Goal: Check status: Check status

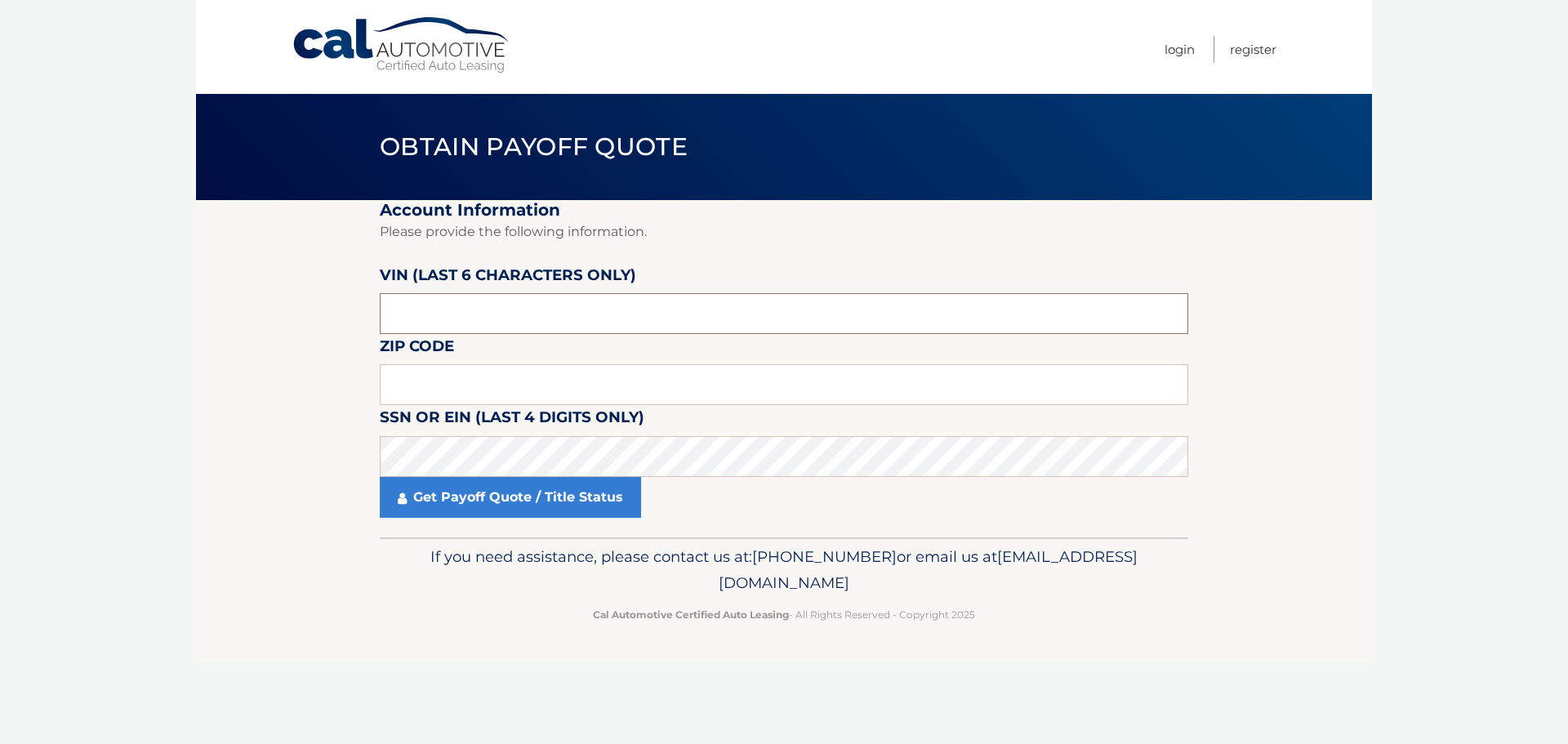
click at [482, 303] on input "text" at bounding box center [783, 313] width 808 height 41
click at [517, 309] on input "text" at bounding box center [783, 313] width 808 height 41
drag, startPoint x: 517, startPoint y: 309, endPoint x: 89, endPoint y: 216, distance: 438.0
click at [89, 217] on body "Cal Automotive Menu Login Register Obtain Payoff Quote" at bounding box center [784, 372] width 1568 height 744
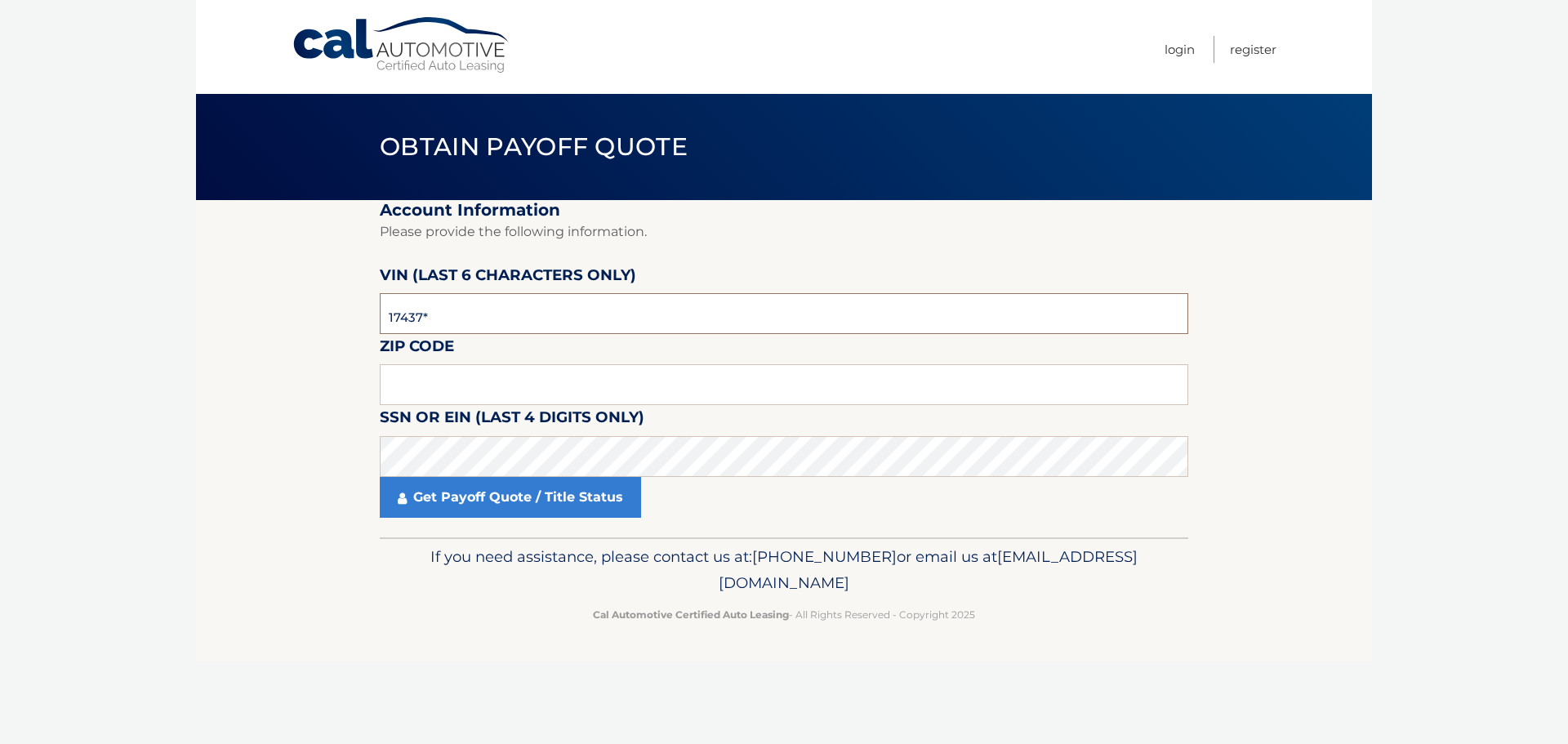
type input "174379"
type input "08620"
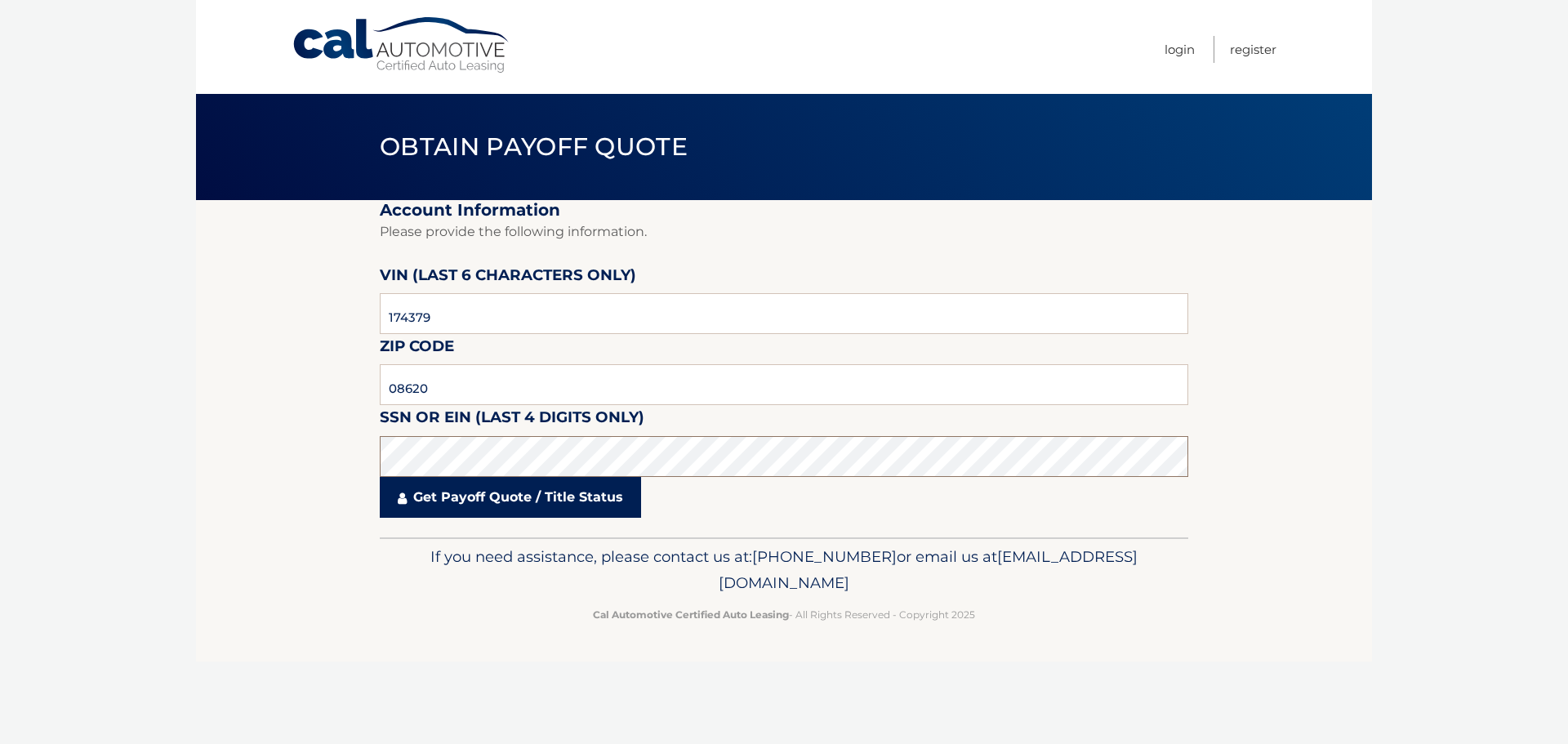
click button "For Originating Dealer" at bounding box center [0, 0] width 0 height 0
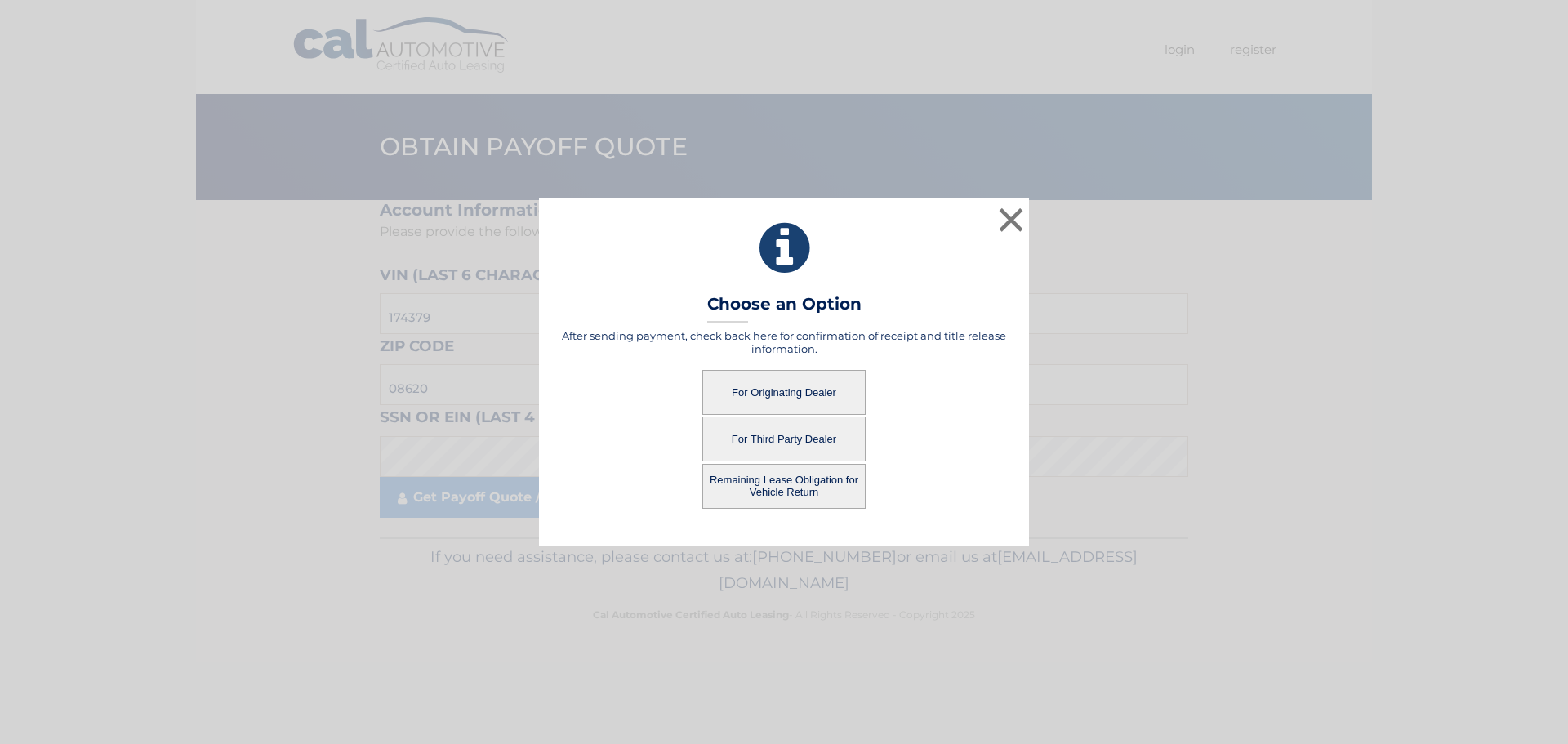
click at [830, 494] on button "Remaining Lease Obligation for Vehicle Return" at bounding box center [784, 486] width 163 height 45
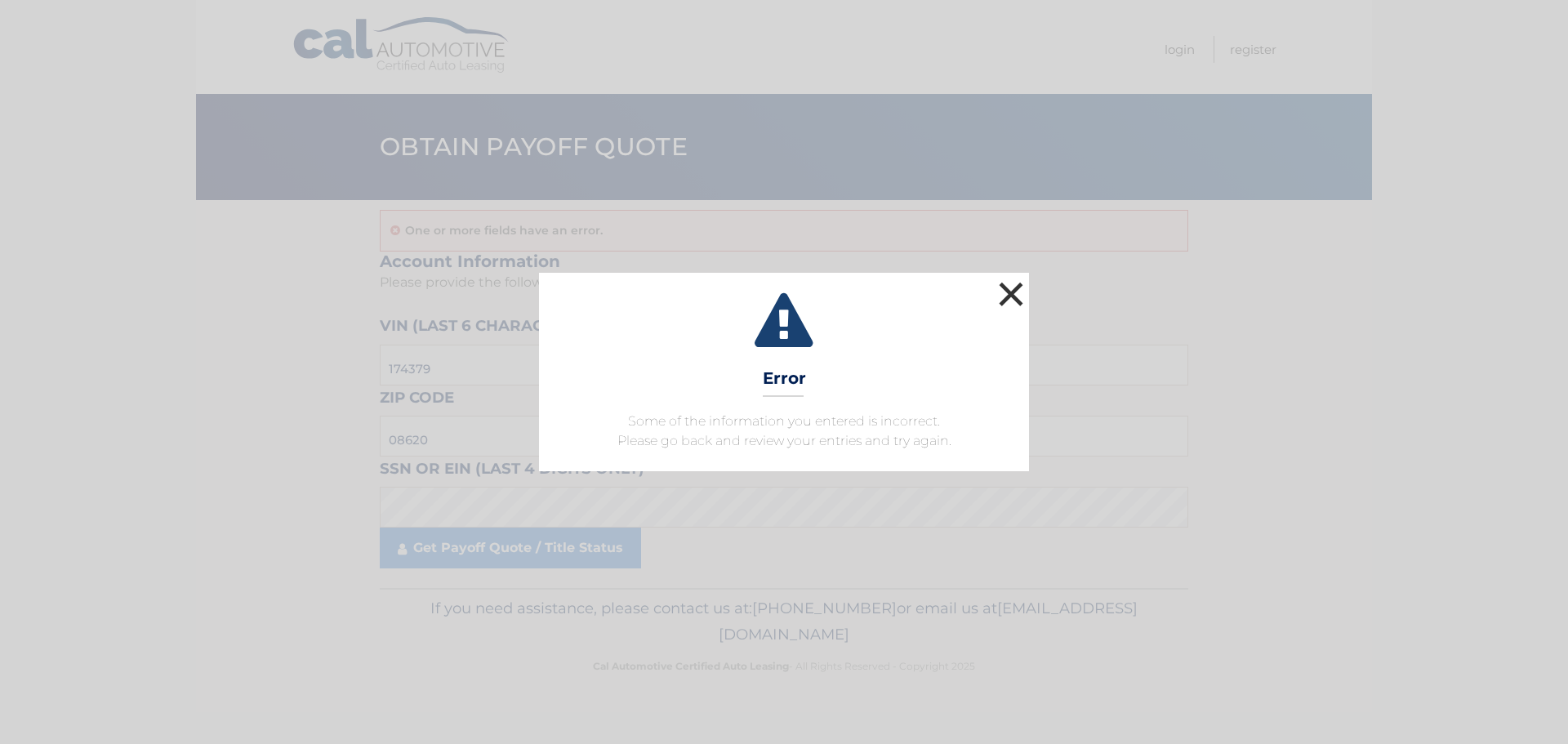
click at [1006, 291] on button "×" at bounding box center [1011, 294] width 33 height 33
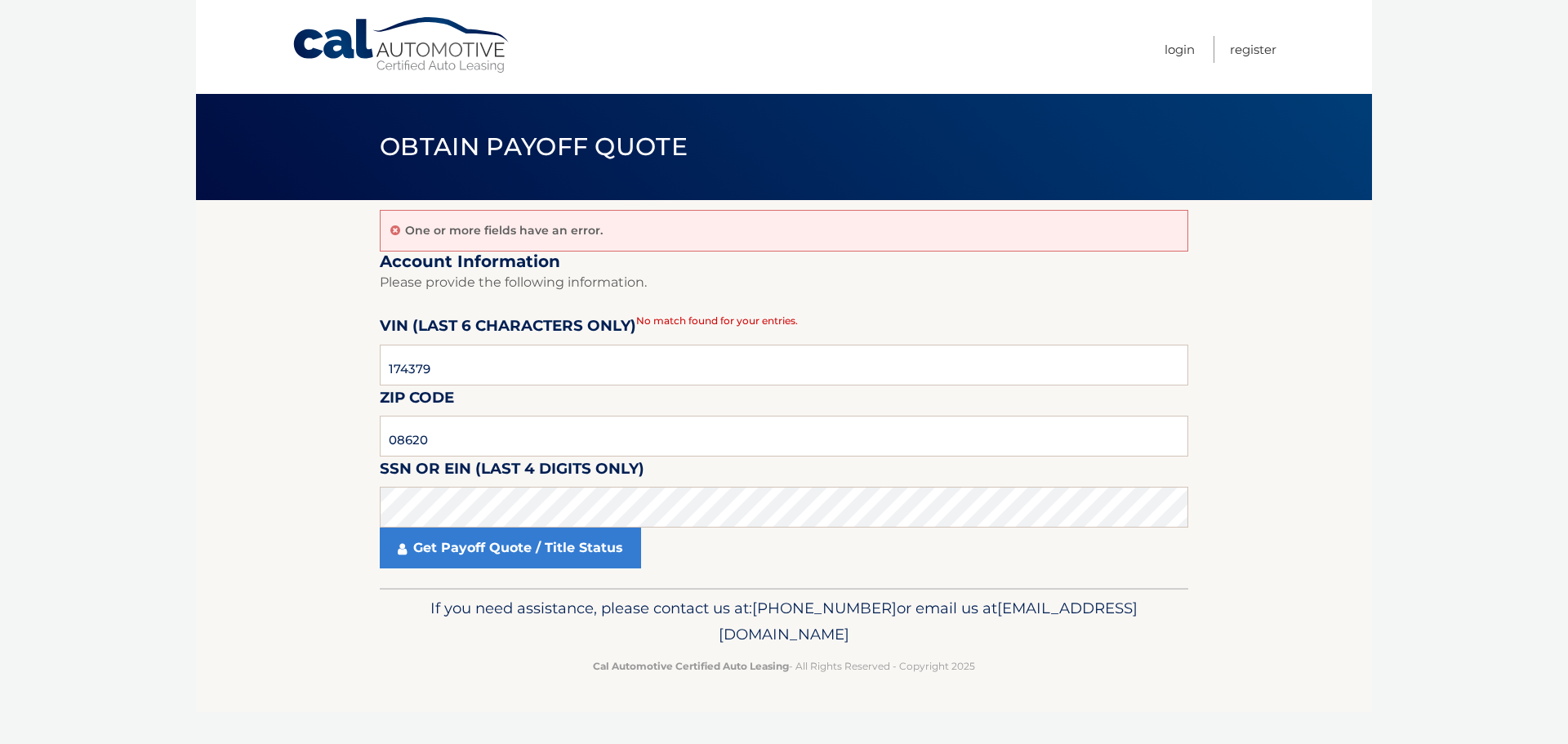
click at [511, 342] on label "VIN (last 6 characters only)" at bounding box center [507, 328] width 256 height 30
click at [507, 358] on input "174379" at bounding box center [783, 365] width 808 height 41
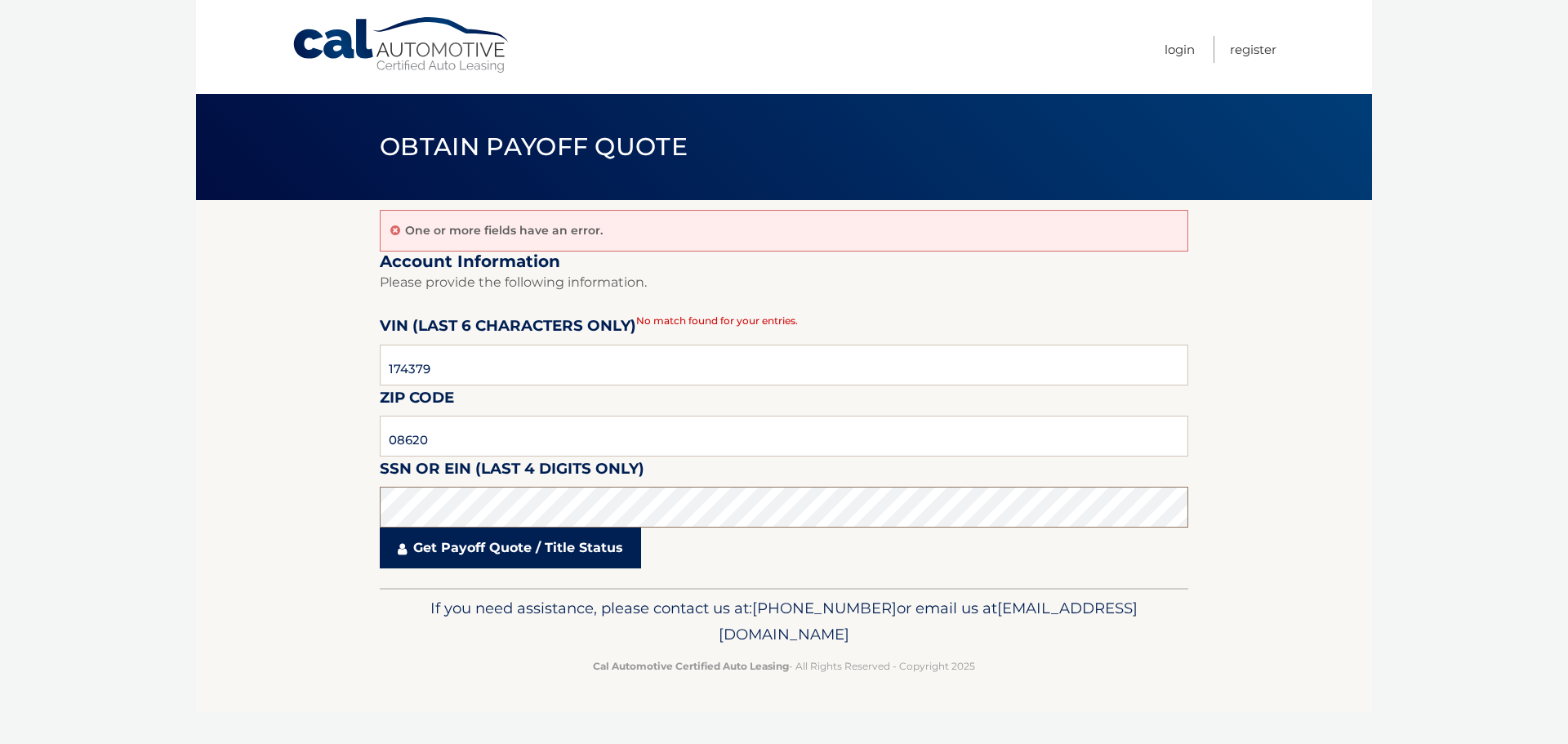
click button "For Originating Dealer" at bounding box center [0, 0] width 0 height 0
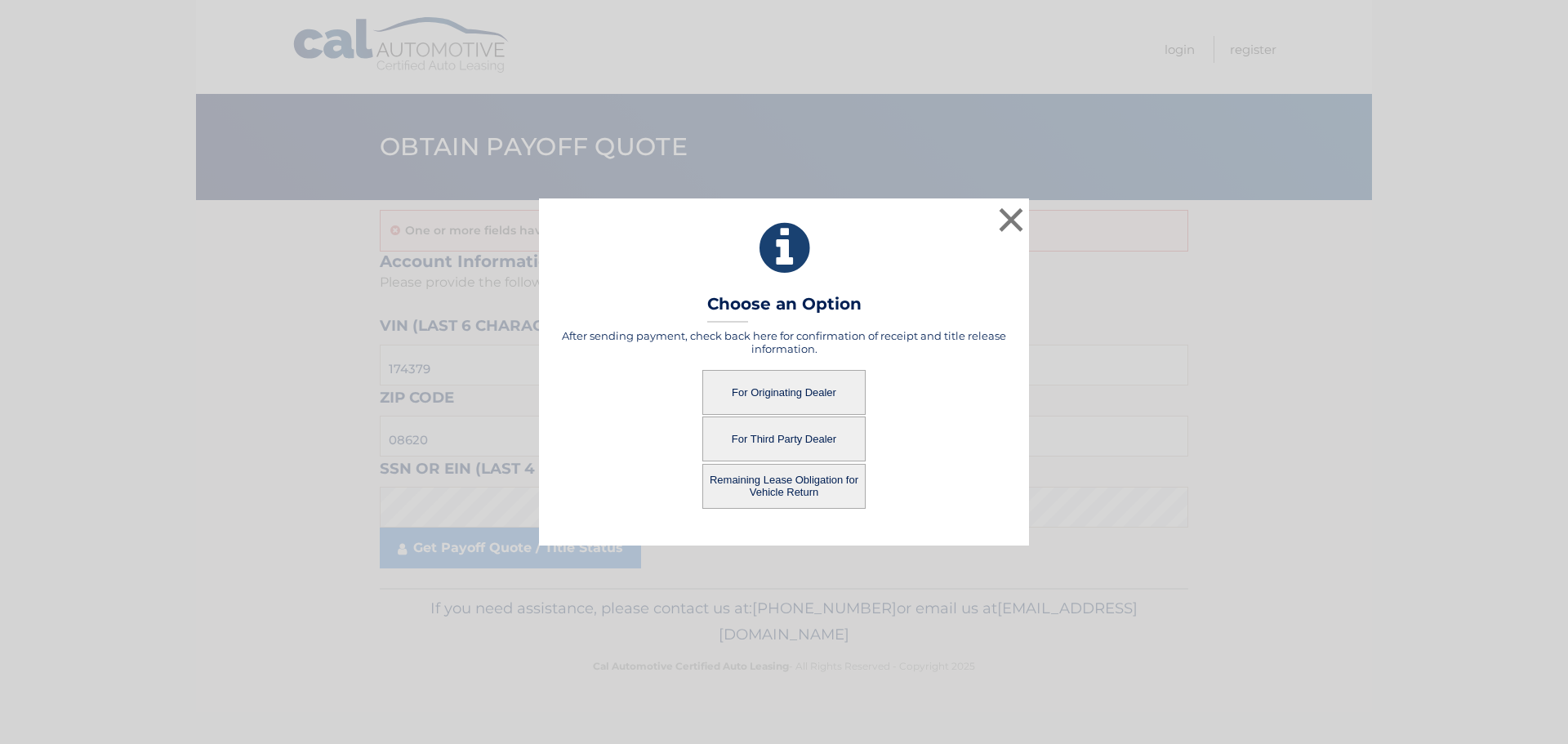
click at [787, 492] on button "Remaining Lease Obligation for Vehicle Return" at bounding box center [784, 486] width 163 height 45
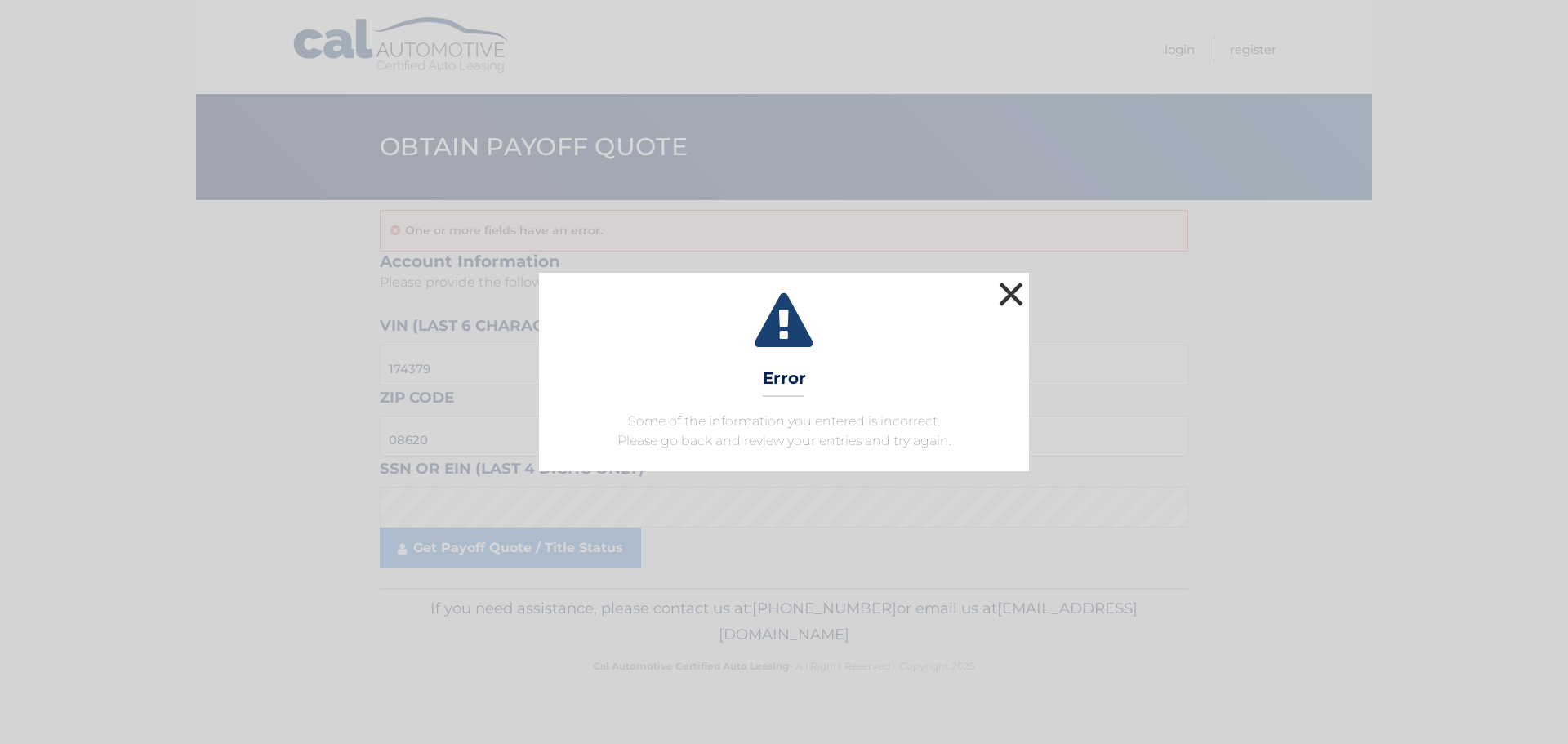
click at [1013, 289] on button "×" at bounding box center [1011, 294] width 33 height 33
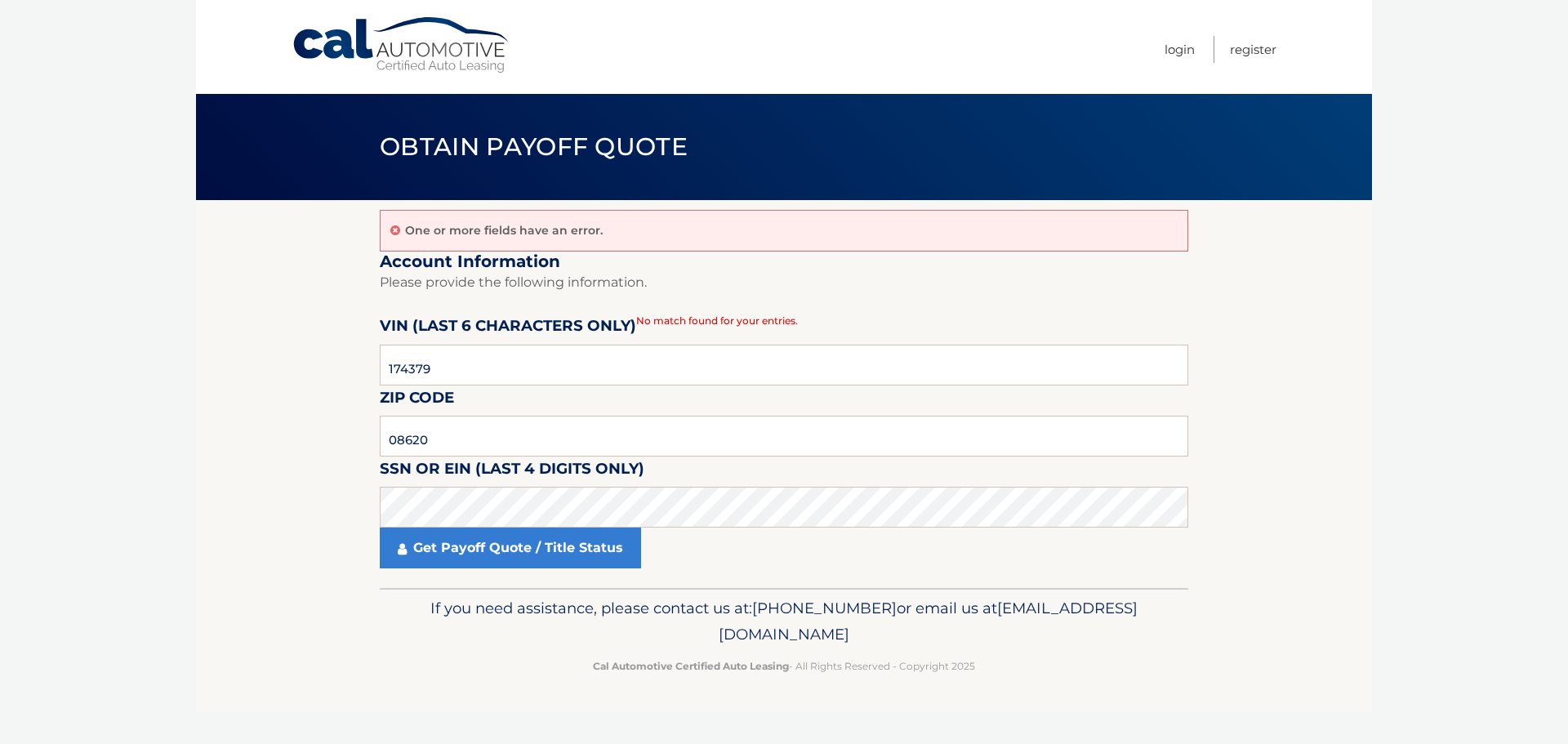
click at [751, 325] on span "No match found for your entries." at bounding box center [717, 320] width 161 height 12
click at [740, 310] on fieldset "Account Information Please provide the following information. VIN (last 6 chara…" at bounding box center [783, 420] width 808 height 337
click at [739, 310] on fieldset "Account Information Please provide the following information. VIN (last 6 chara…" at bounding box center [783, 420] width 808 height 337
click at [448, 436] on input "08620" at bounding box center [783, 436] width 808 height 41
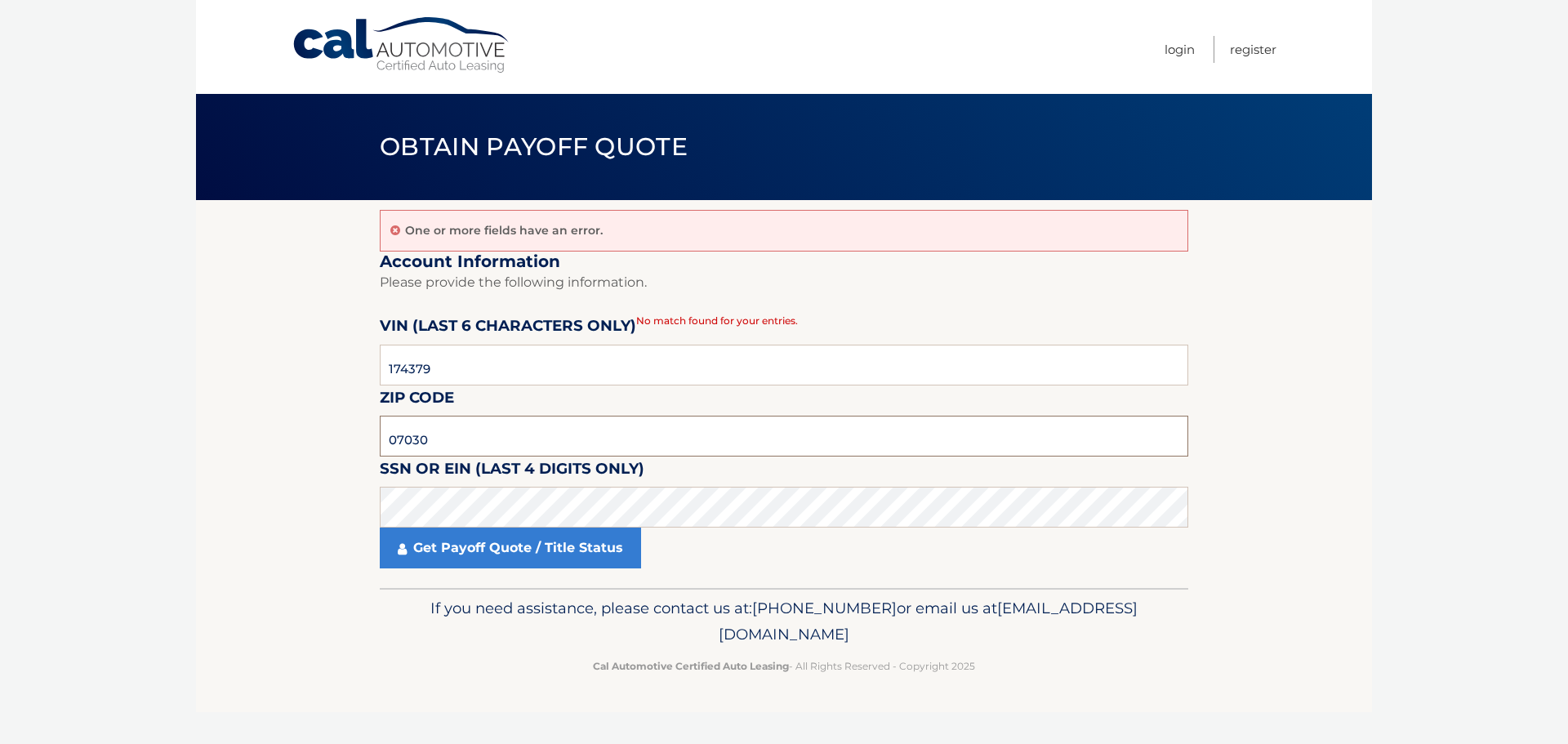
type input "07030"
click button "For Originating Dealer" at bounding box center [0, 0] width 0 height 0
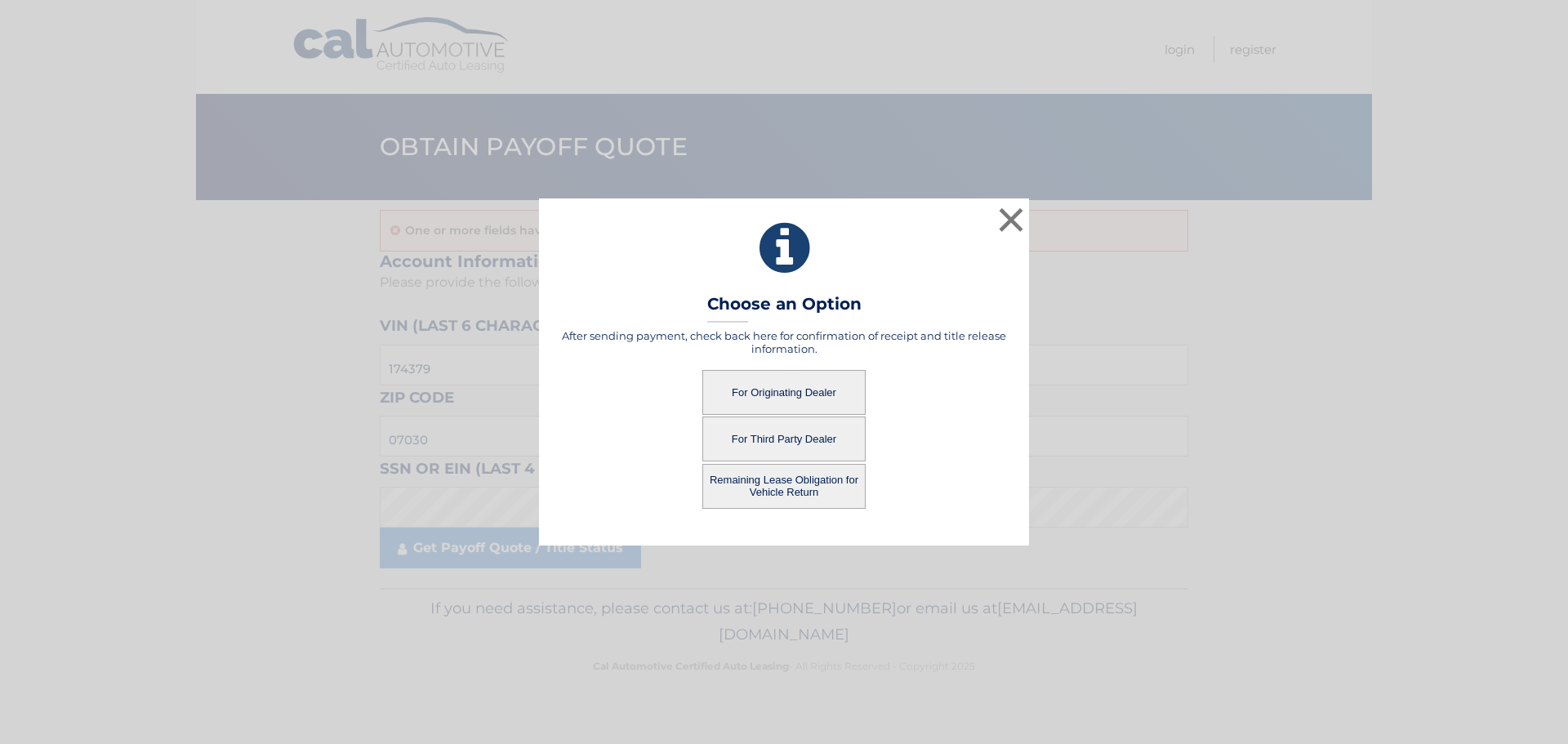
click at [761, 464] on button "Remaining Lease Obligation for Vehicle Return" at bounding box center [784, 486] width 163 height 45
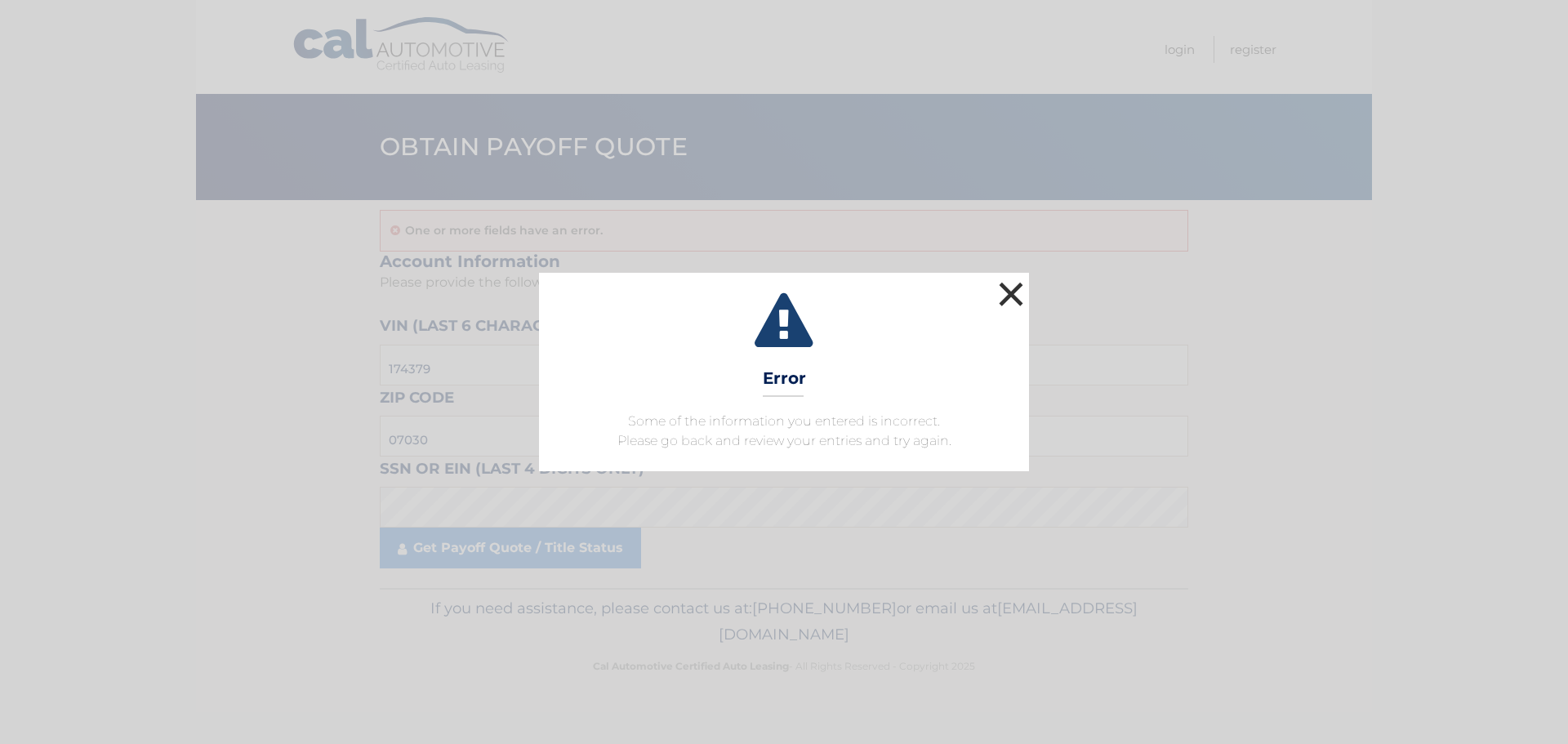
click at [1017, 291] on button "×" at bounding box center [1011, 294] width 33 height 33
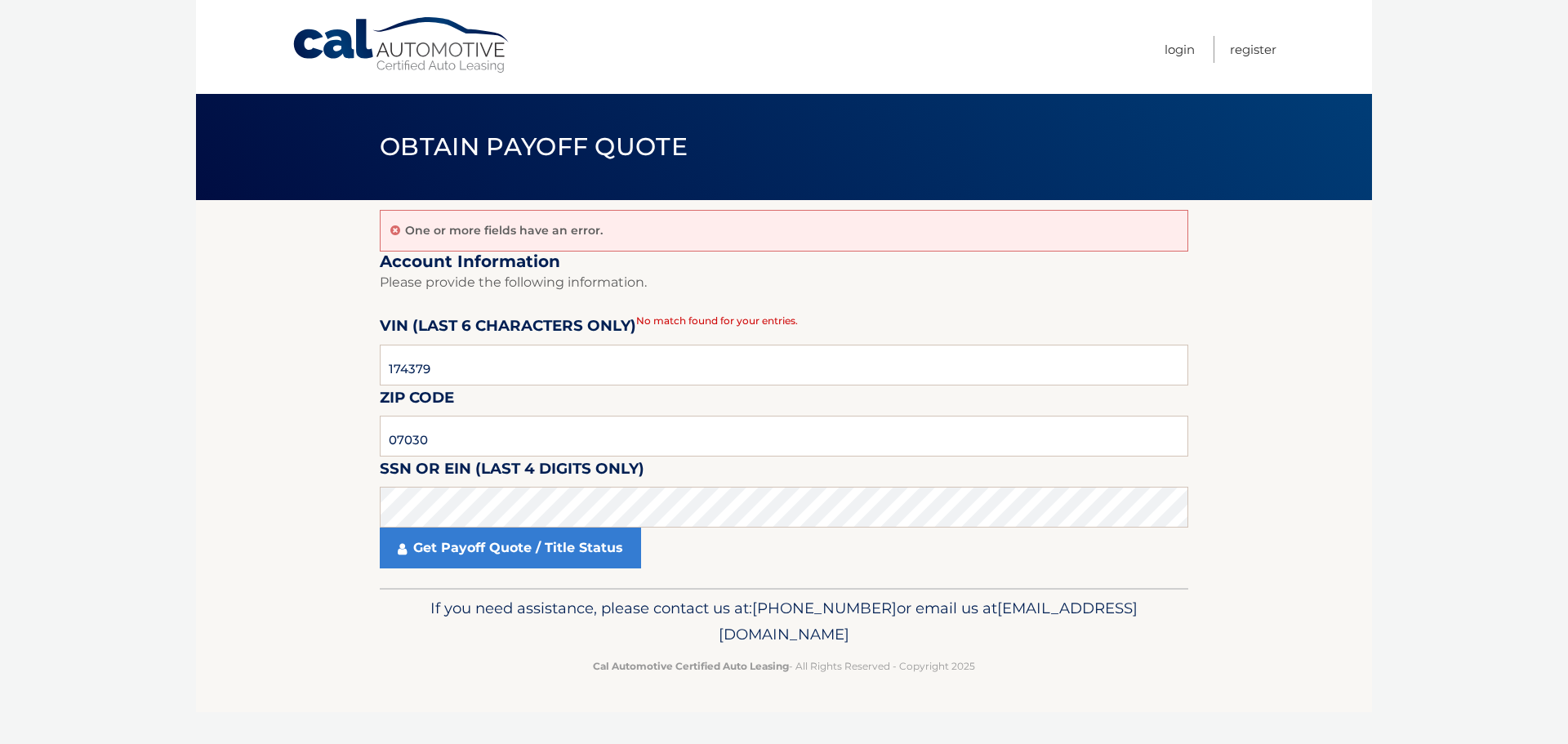
click at [353, 42] on link "Cal Automotive" at bounding box center [402, 45] width 221 height 58
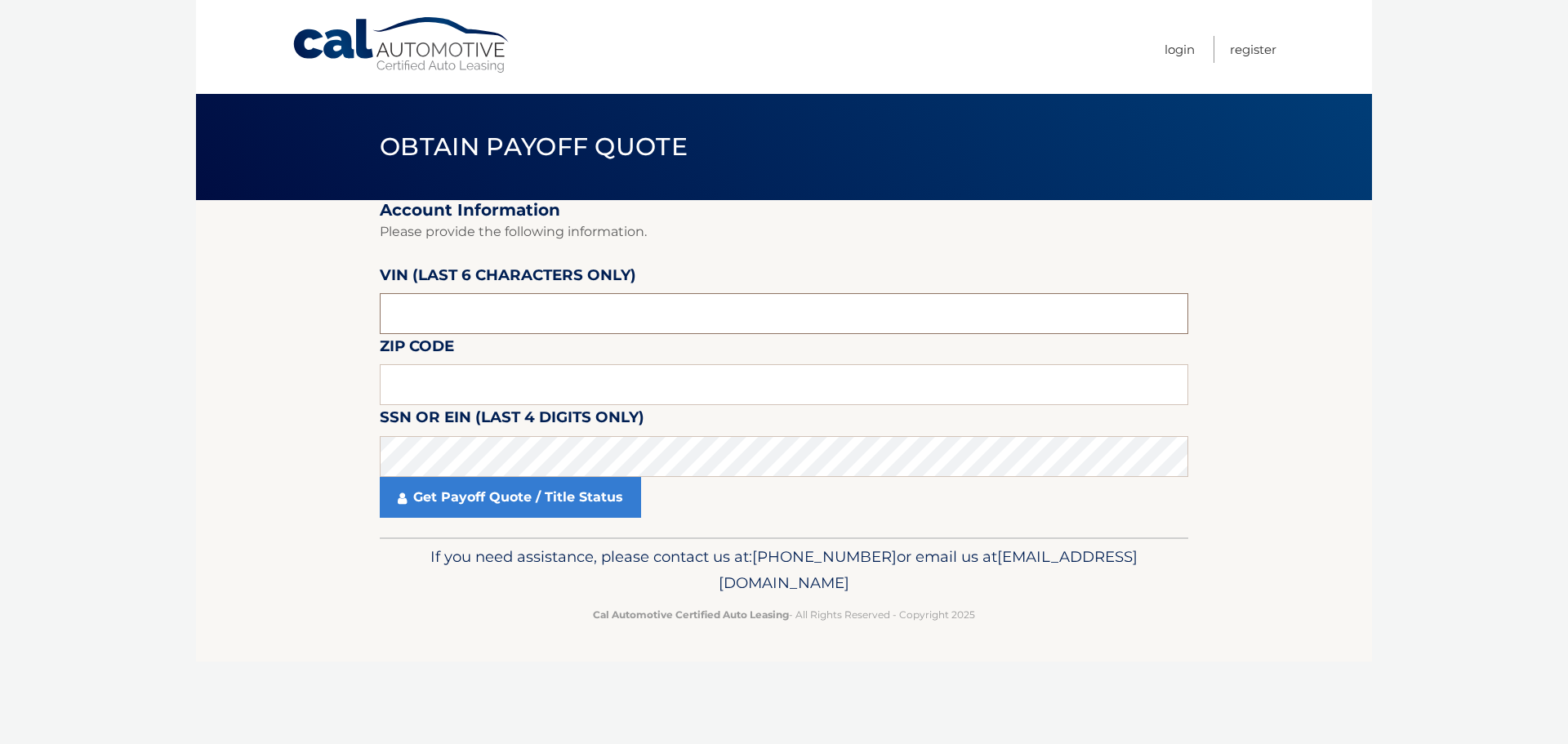
click at [470, 313] on input "text" at bounding box center [783, 313] width 808 height 41
type input "174379"
type input "07030"
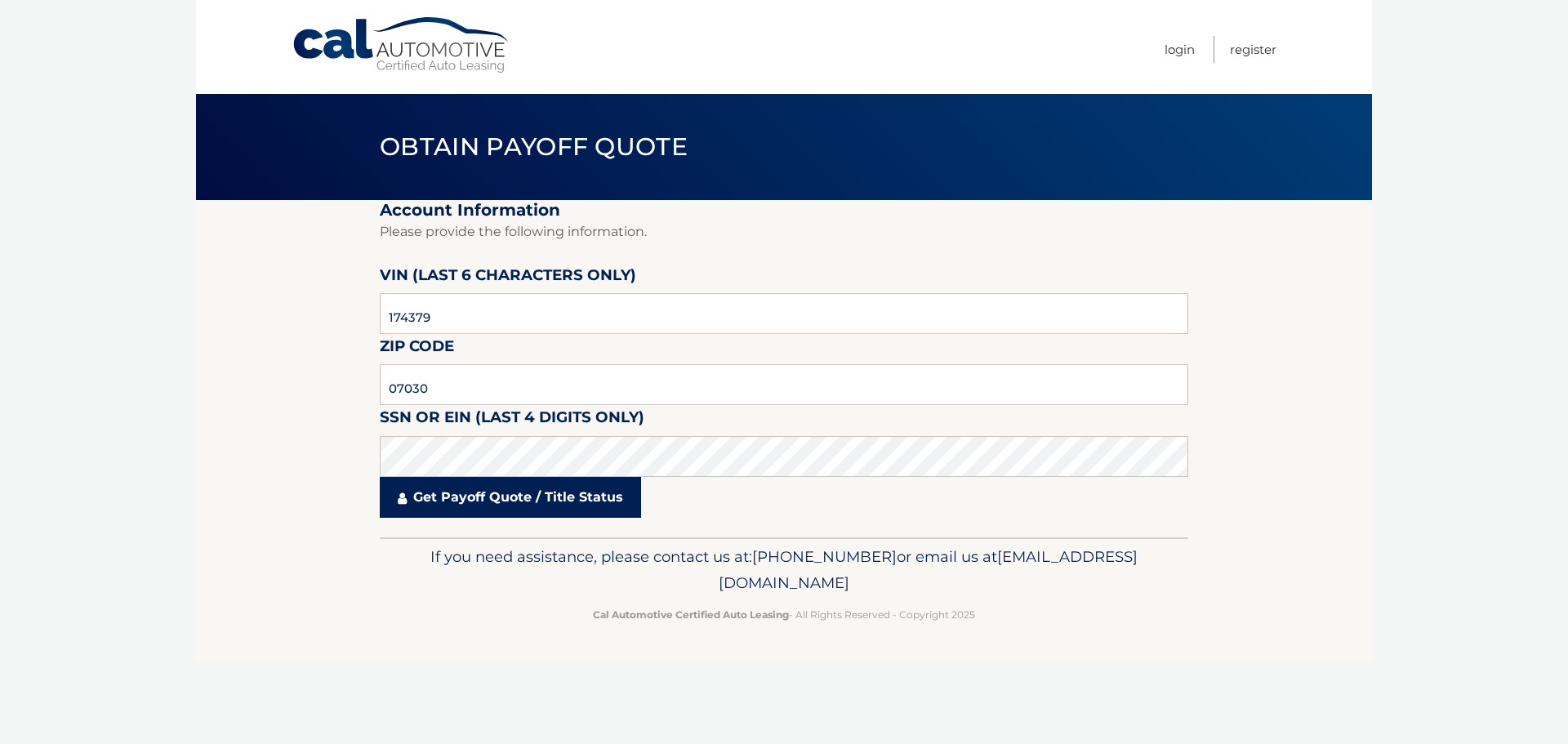
click at [478, 484] on link "Get Payoff Quote / Title Status" at bounding box center [510, 497] width 261 height 41
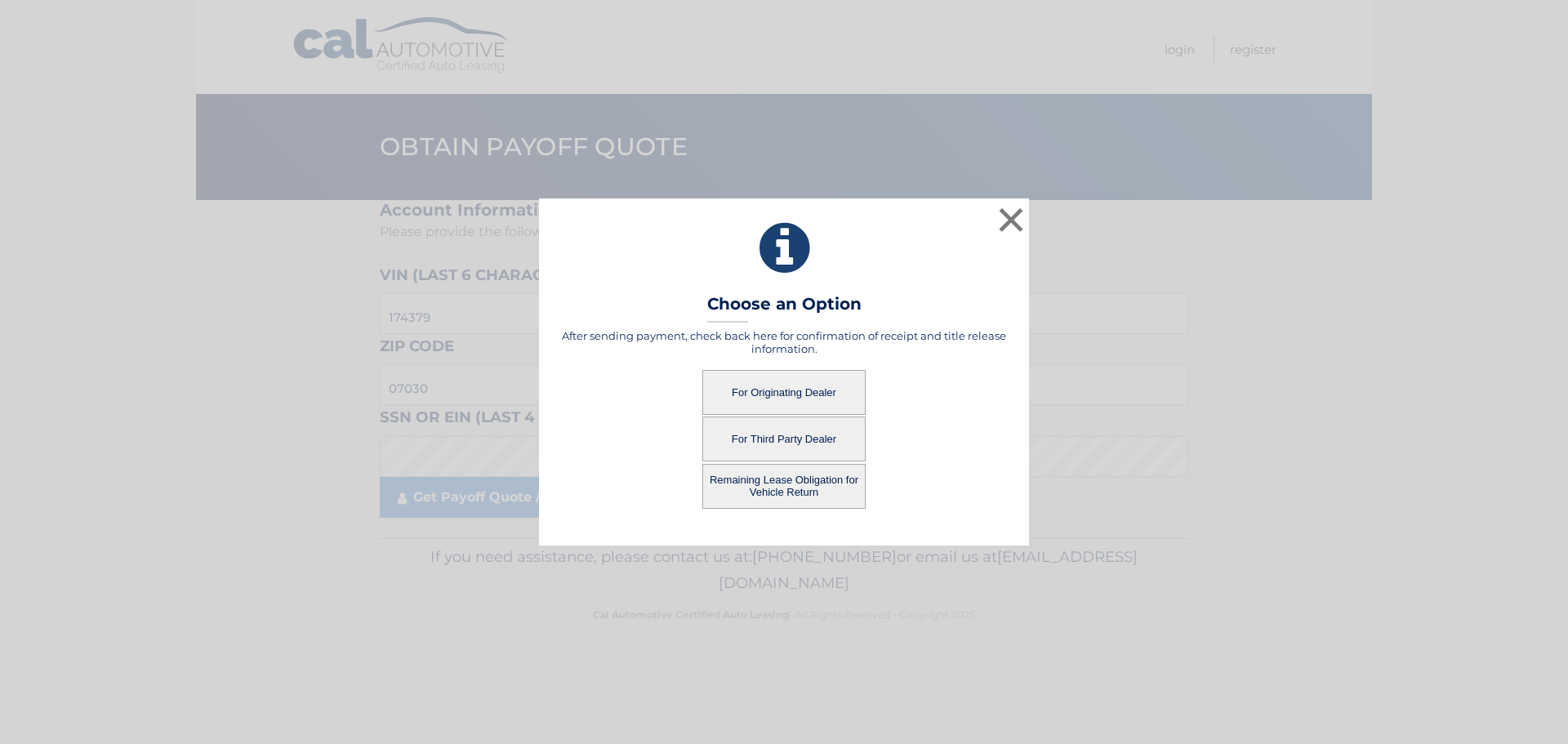
click at [825, 474] on button "Remaining Lease Obligation for Vehicle Return" at bounding box center [784, 486] width 163 height 45
click at [728, 490] on button "Remaining Lease Obligation for Vehicle Return" at bounding box center [784, 486] width 163 height 45
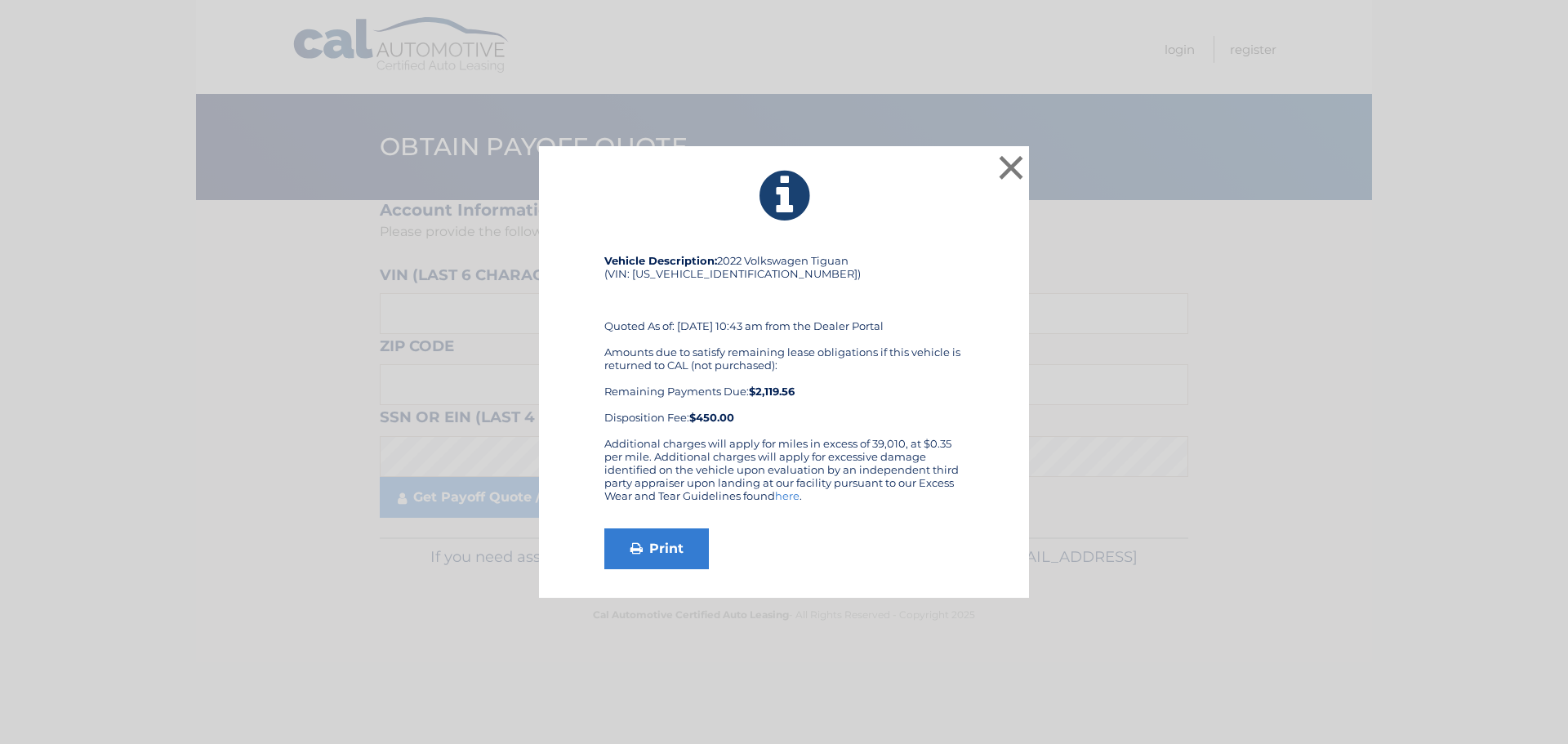
click at [129, 303] on div "× Vehicle Description: 2022 Volkswagen Tiguan (VIN: [US_VEHICLE_IDENTIFICATION_…" at bounding box center [784, 372] width 1554 height 452
